Goal: Task Accomplishment & Management: Manage account settings

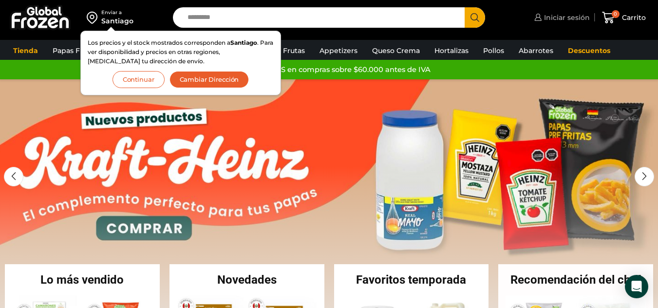
click at [567, 16] on span "Iniciar sesión" at bounding box center [565, 18] width 48 height 10
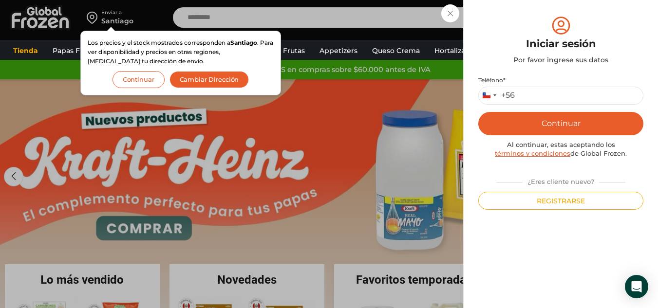
click at [138, 76] on button "Continuar" at bounding box center [138, 79] width 52 height 17
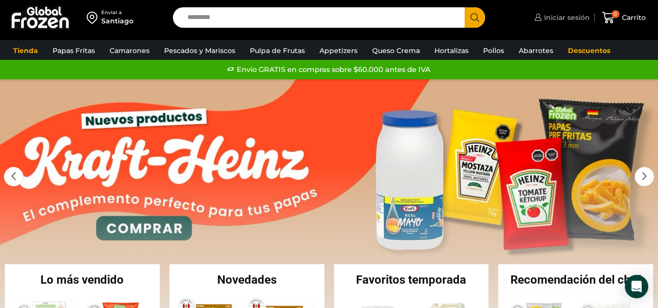
click at [548, 9] on link "Iniciar sesión" at bounding box center [560, 17] width 58 height 19
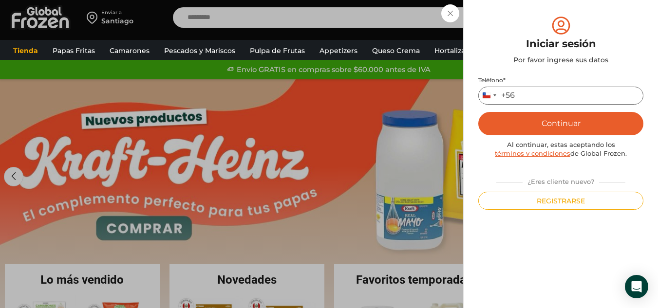
click at [546, 94] on input "Teléfono *" at bounding box center [560, 96] width 165 height 18
type input "*********"
click at [478, 112] on button "Continuar" at bounding box center [560, 123] width 165 height 23
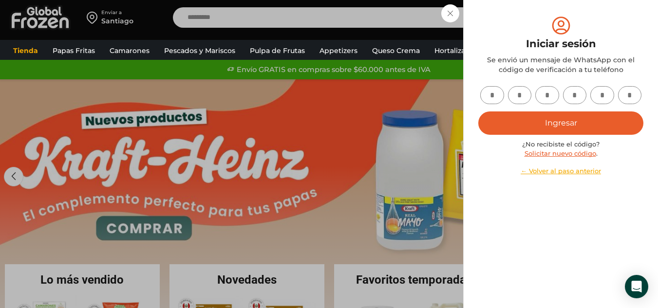
click at [494, 95] on input "text" at bounding box center [492, 95] width 24 height 18
type input "*"
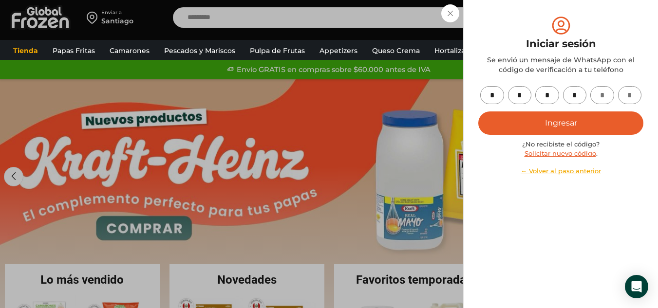
type input "*"
click at [546, 123] on button "Ingresar" at bounding box center [560, 122] width 165 height 23
click at [564, 125] on button "Ingresar" at bounding box center [560, 122] width 165 height 23
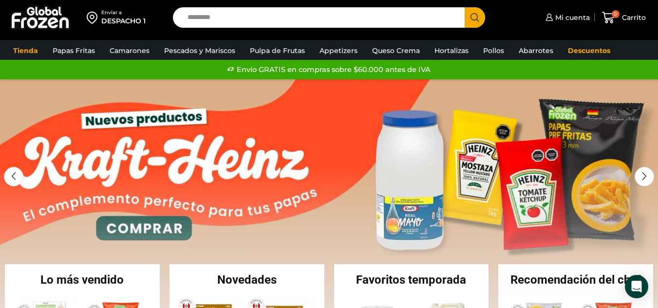
click at [125, 14] on div "Enviar a" at bounding box center [123, 12] width 44 height 7
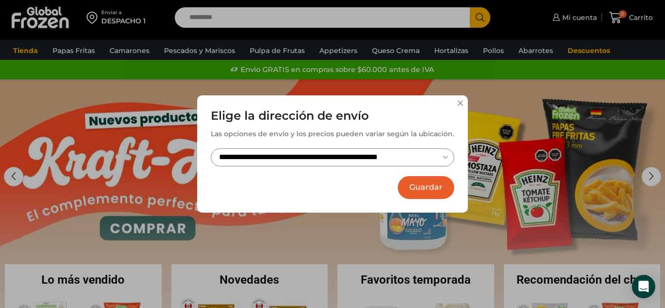
click at [436, 157] on select "**********" at bounding box center [332, 157] width 243 height 18
click at [428, 184] on button "Guardar" at bounding box center [426, 187] width 56 height 23
